Goal: Book appointment/travel/reservation

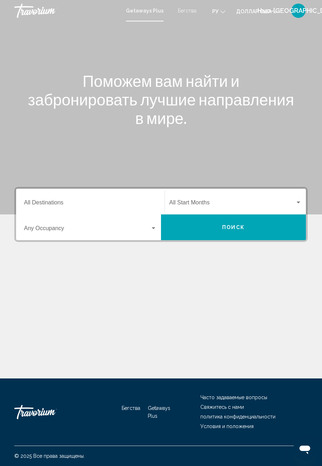
click at [54, 202] on input "Destination All Destinations" at bounding box center [90, 204] width 133 height 6
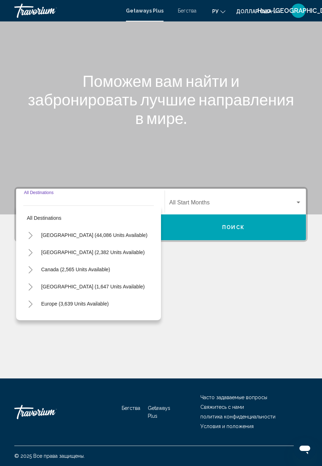
scroll to position [23, 0]
click at [31, 301] on icon "Toggle Europe (3,639 units available)" at bounding box center [30, 304] width 5 height 7
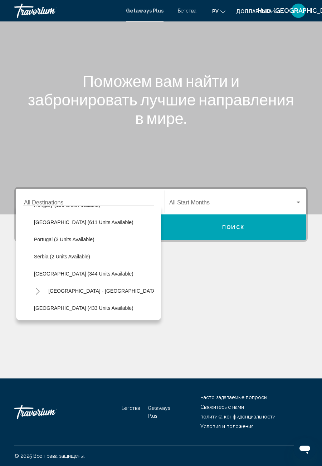
scroll to position [253, 0]
click at [124, 288] on span "[GEOGRAPHIC_DATA] - [GEOGRAPHIC_DATA] (64 units available)" at bounding box center [124, 291] width 153 height 6
type input "**********"
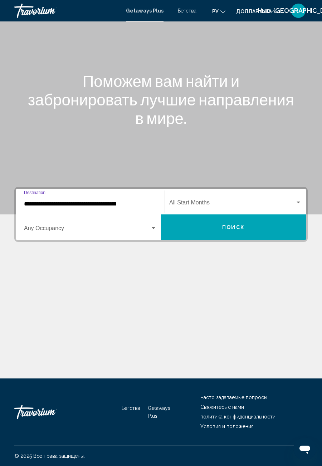
click at [225, 214] on button "Поиск" at bounding box center [233, 227] width 145 height 26
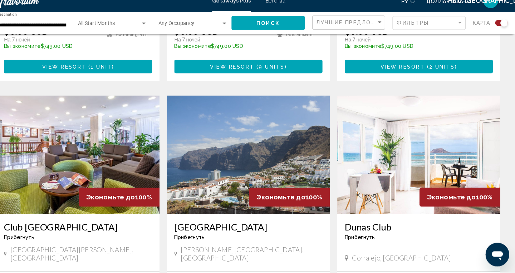
scroll to position [446, 0]
click at [121, 159] on img "Основное содержание" at bounding box center [92, 159] width 157 height 114
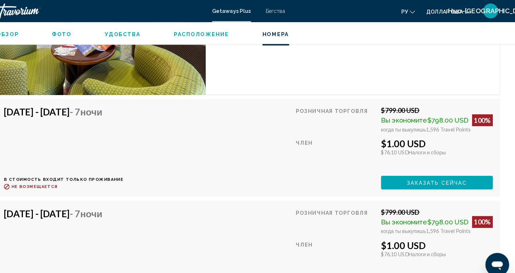
click at [321, 174] on span "Заказать сейчас" at bounding box center [439, 177] width 58 height 6
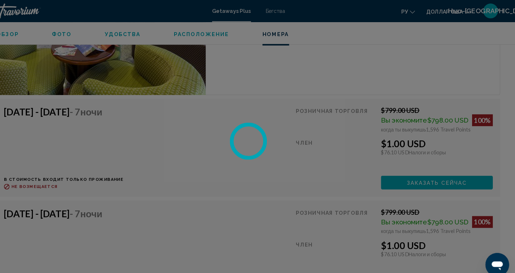
scroll to position [1279, 0]
